Goal: Understand process/instructions

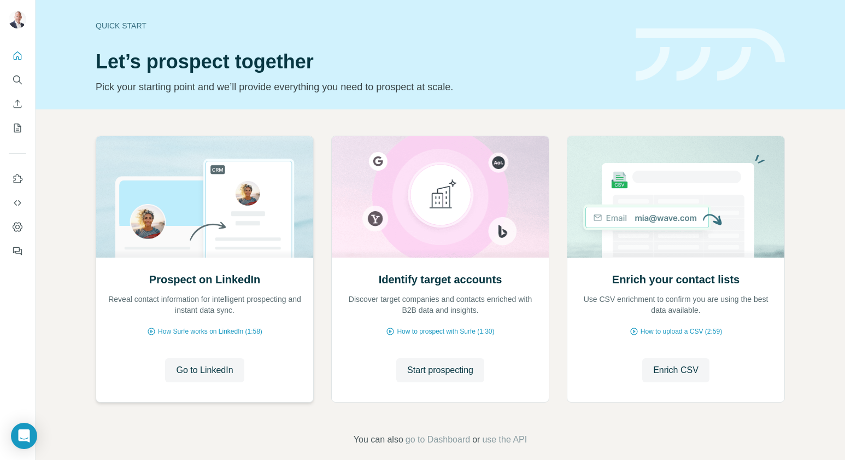
click at [254, 234] on img at bounding box center [205, 196] width 218 height 121
click at [218, 374] on span "Go to LinkedIn" at bounding box center [204, 370] width 57 height 13
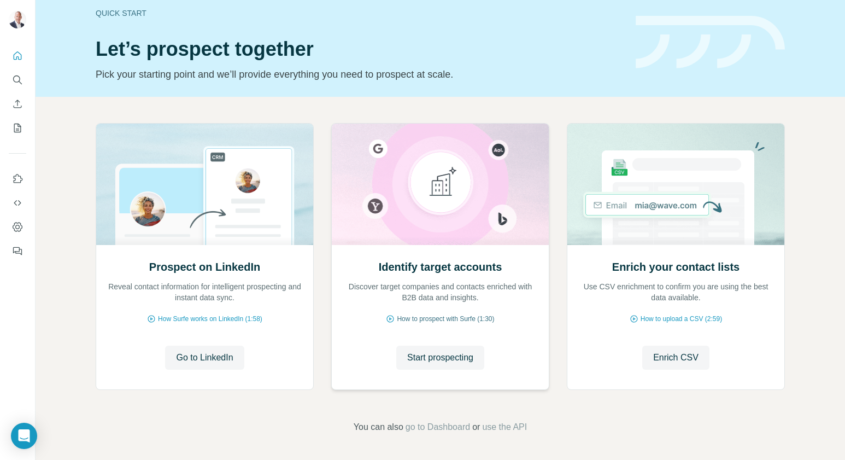
click at [442, 318] on span "How to prospect with Surfe (1:30)" at bounding box center [445, 319] width 97 height 10
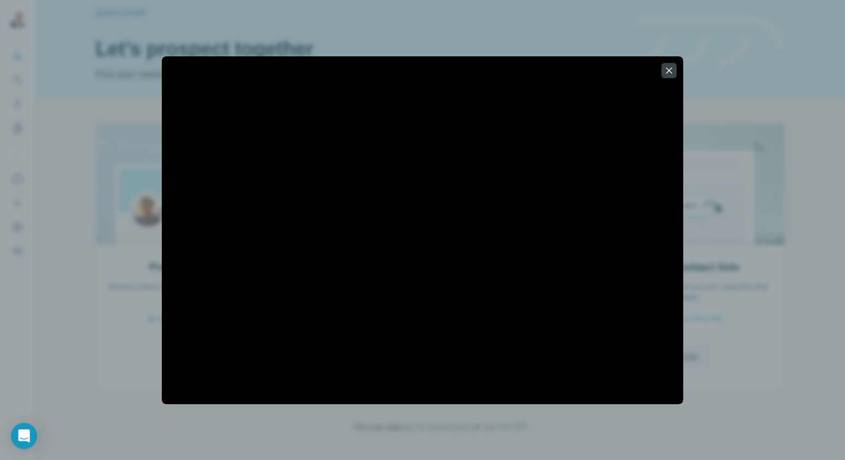
click at [670, 69] on icon "button" at bounding box center [670, 70] width 6 height 6
